Goal: Task Accomplishment & Management: Complete application form

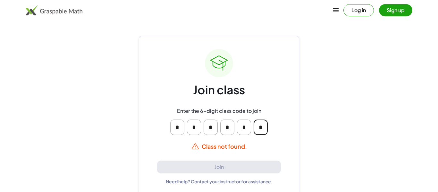
click at [264, 127] on input "*" at bounding box center [261, 127] width 14 height 15
type input "*"
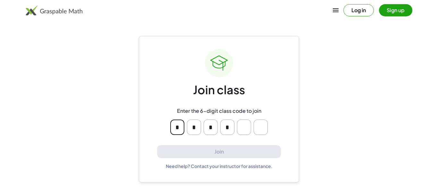
type input "*"
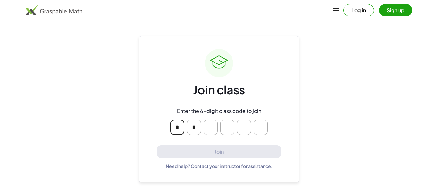
type input "*"
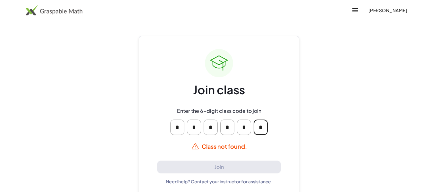
click at [263, 126] on input "*" at bounding box center [261, 127] width 14 height 15
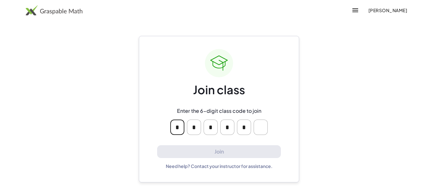
click at [258, 128] on input "Please enter OTP character 6" at bounding box center [261, 127] width 14 height 15
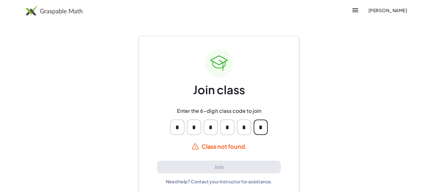
type input "*"
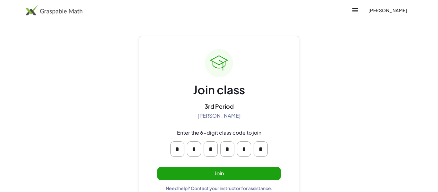
scroll to position [12, 0]
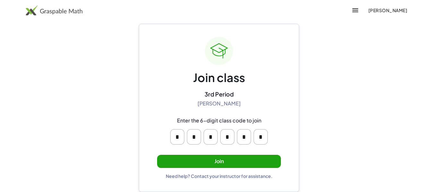
click at [228, 159] on button "Join" at bounding box center [219, 161] width 124 height 13
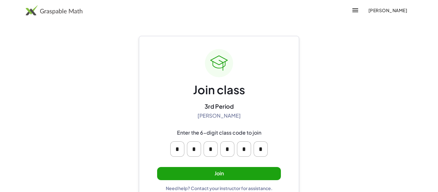
click at [235, 172] on button "Join" at bounding box center [219, 173] width 124 height 13
click at [236, 172] on button "Join" at bounding box center [219, 173] width 124 height 13
